Goal: Task Accomplishment & Management: Complete application form

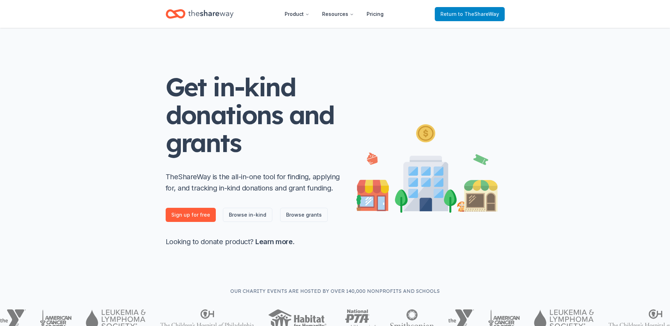
click at [475, 17] on span "to TheShareWay" at bounding box center [478, 14] width 41 height 6
click at [475, 14] on span "to TheShareWay" at bounding box center [478, 14] width 41 height 6
click at [216, 15] on icon "Home" at bounding box center [210, 14] width 45 height 8
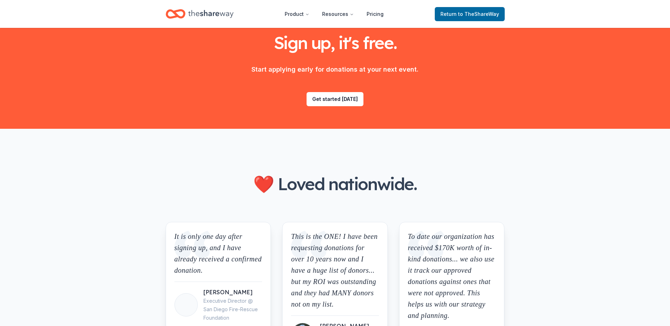
scroll to position [715, 0]
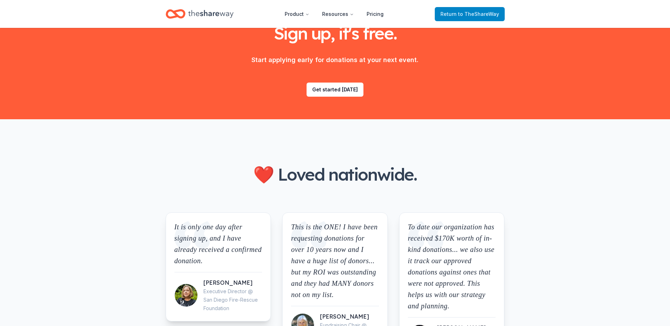
click at [463, 13] on span "to TheShareWay" at bounding box center [478, 14] width 41 height 6
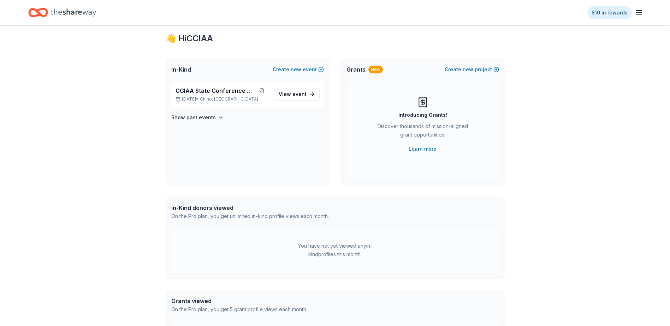
scroll to position [0, 0]
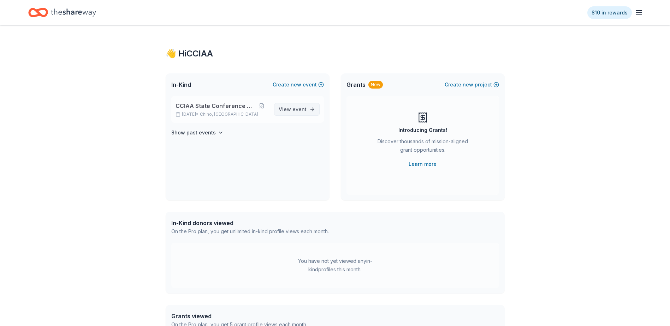
click at [296, 107] on span "event" at bounding box center [299, 109] width 14 height 6
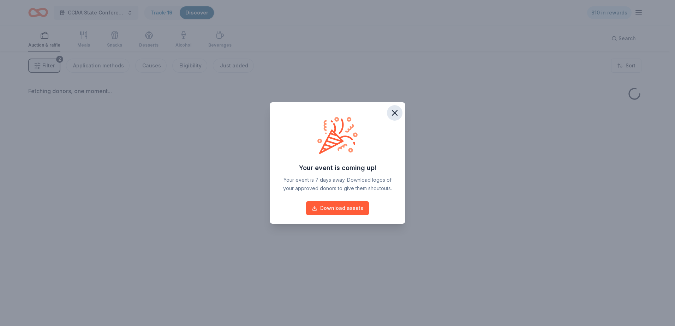
click at [390, 111] on icon "button" at bounding box center [395, 113] width 10 height 10
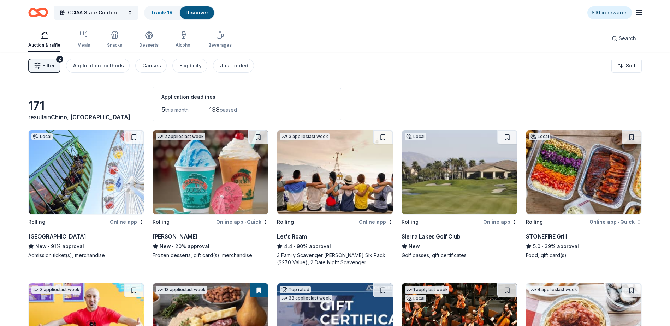
click at [38, 10] on icon "Home" at bounding box center [41, 12] width 11 height 7
click at [638, 11] on icon "button" at bounding box center [639, 12] width 8 height 8
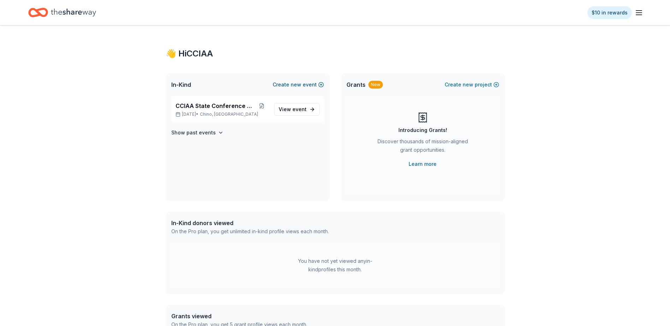
click at [294, 85] on span "new" at bounding box center [296, 85] width 11 height 8
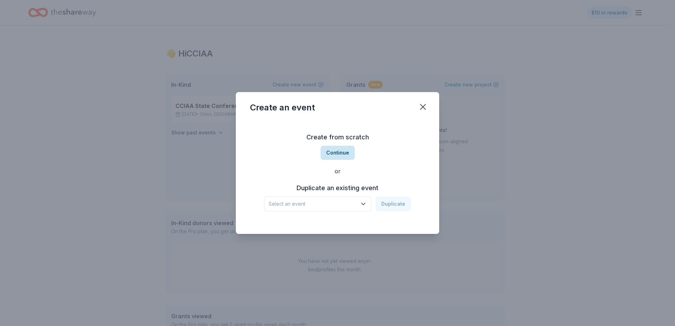
click at [345, 150] on button "Continue" at bounding box center [338, 153] width 34 height 14
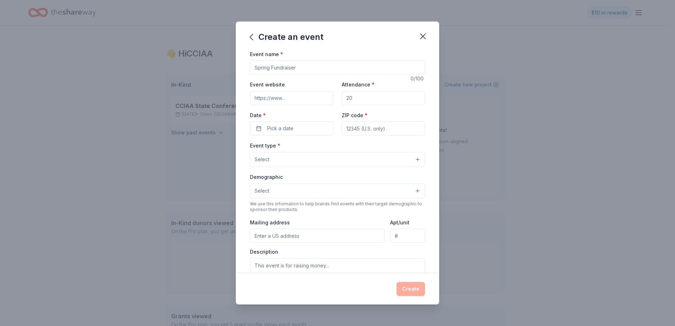
click at [294, 67] on input "Event name *" at bounding box center [337, 67] width 175 height 14
click at [370, 99] on input "Attendance *" at bounding box center [383, 98] width 83 height 14
click at [287, 67] on input "SCCIAA" at bounding box center [337, 67] width 175 height 14
type input "SCCIAA Test"
click at [380, 98] on input "Attendance *" at bounding box center [383, 98] width 83 height 14
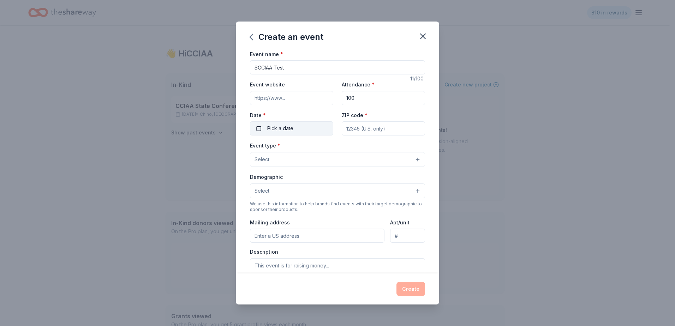
type input "100"
click at [294, 131] on button "Pick a date" at bounding box center [291, 129] width 83 height 14
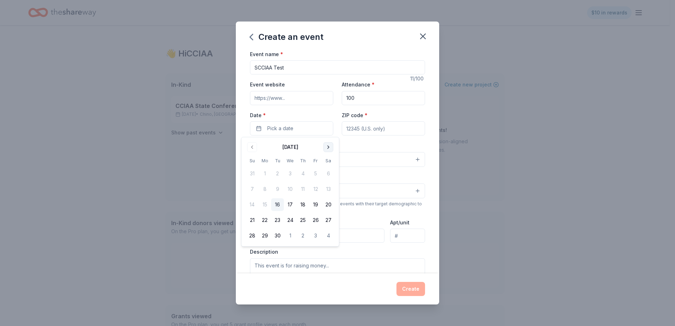
click at [327, 146] on button "Go to next month" at bounding box center [329, 147] width 10 height 10
click at [301, 190] on button "11" at bounding box center [303, 189] width 13 height 13
click at [358, 130] on input "ZIP code *" at bounding box center [383, 129] width 83 height 14
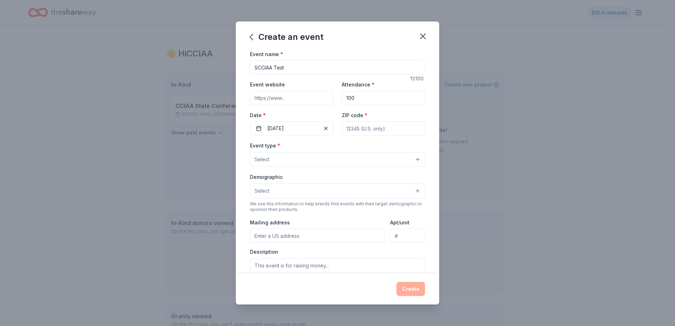
click at [359, 127] on input "ZIP code *" at bounding box center [383, 129] width 83 height 14
type input "90621"
click at [320, 161] on button "Select" at bounding box center [337, 159] width 175 height 15
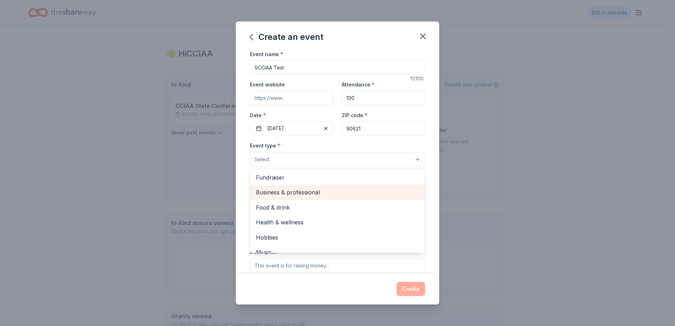
click at [309, 192] on span "Business & professional" at bounding box center [337, 192] width 163 height 9
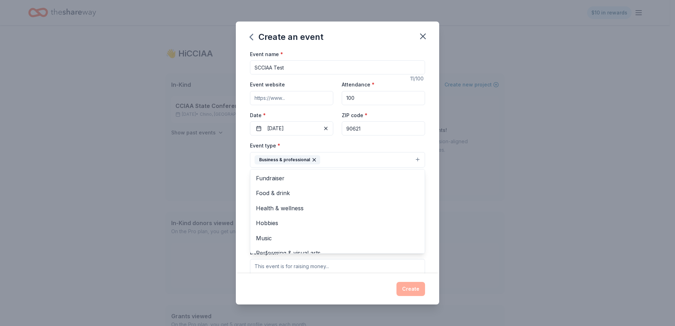
click at [243, 175] on div "Event name * SCCIAA Test 11 /100 Event website Attendance * 100 Date * [DATE] Z…" at bounding box center [337, 162] width 203 height 224
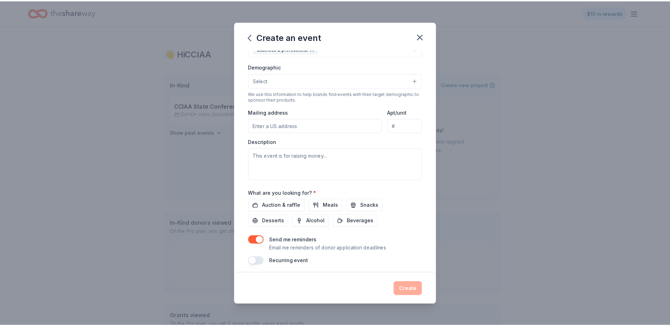
scroll to position [114, 0]
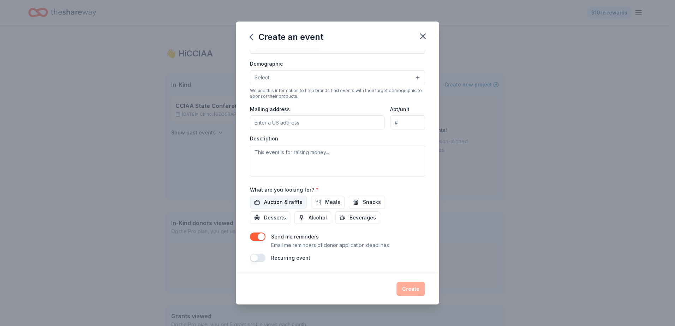
click at [289, 202] on span "Auction & raffle" at bounding box center [283, 202] width 39 height 8
click at [262, 239] on button "button" at bounding box center [258, 237] width 16 height 8
click at [274, 218] on span "Desserts" at bounding box center [275, 218] width 22 height 8
click at [329, 205] on span "Meals" at bounding box center [332, 202] width 15 height 8
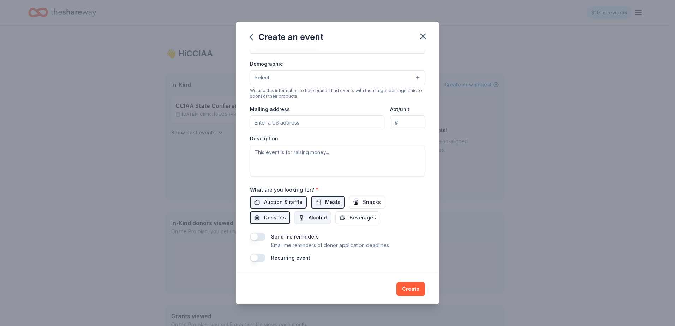
click at [319, 218] on span "Alcohol" at bounding box center [318, 218] width 18 height 8
click at [356, 204] on button "Snacks" at bounding box center [367, 202] width 36 height 13
click at [352, 217] on span "Beverages" at bounding box center [363, 218] width 26 height 8
click at [414, 290] on button "Create" at bounding box center [411, 289] width 29 height 14
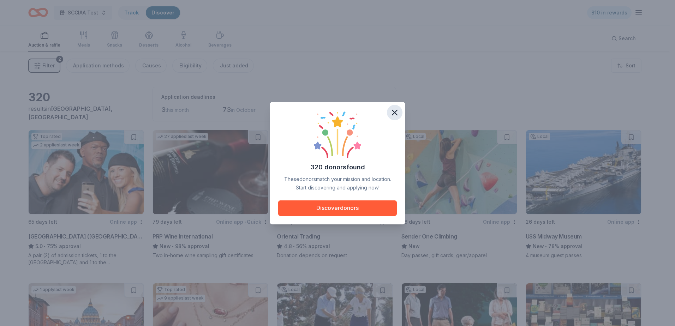
click at [390, 113] on icon "button" at bounding box center [395, 113] width 10 height 10
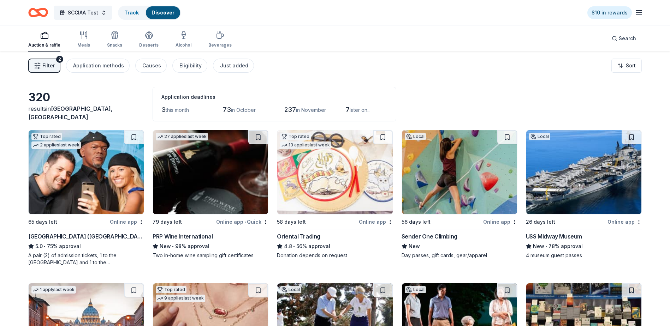
click at [124, 223] on div "Online app" at bounding box center [127, 222] width 34 height 9
click at [89, 36] on div "button" at bounding box center [83, 35] width 13 height 8
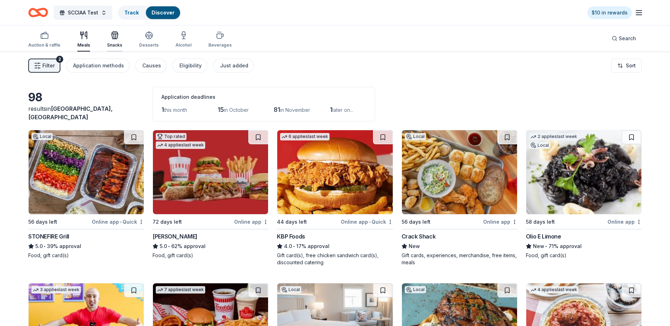
click at [117, 39] on icon "button" at bounding box center [115, 35] width 8 height 8
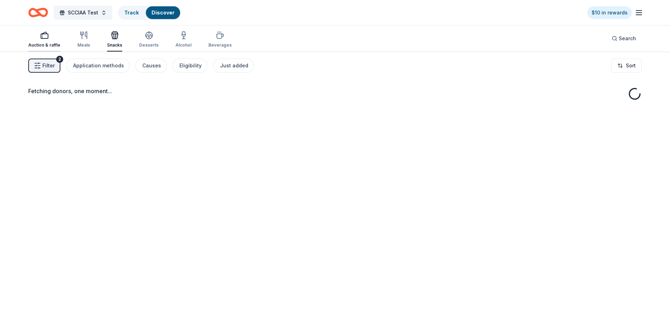
click at [38, 37] on div "button" at bounding box center [44, 35] width 32 height 8
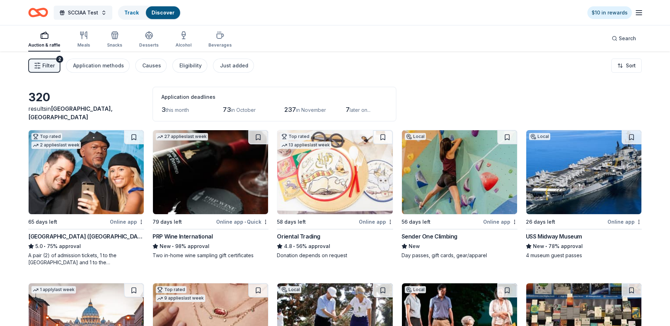
click at [636, 13] on icon "button" at bounding box center [639, 12] width 8 height 8
click at [559, 119] on button "Logout" at bounding box center [552, 117] width 19 height 8
